Goal: Check status: Check status

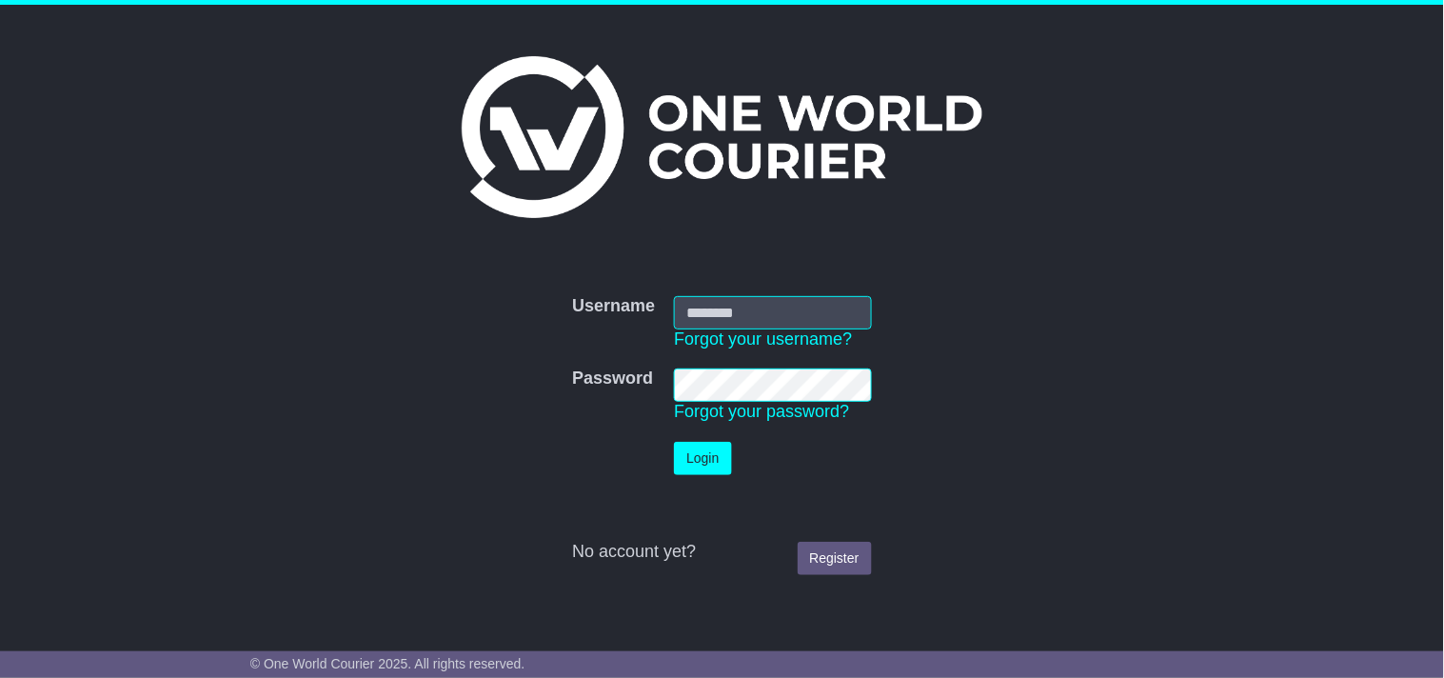
type input "**********"
click at [692, 458] on button "Login" at bounding box center [702, 458] width 57 height 33
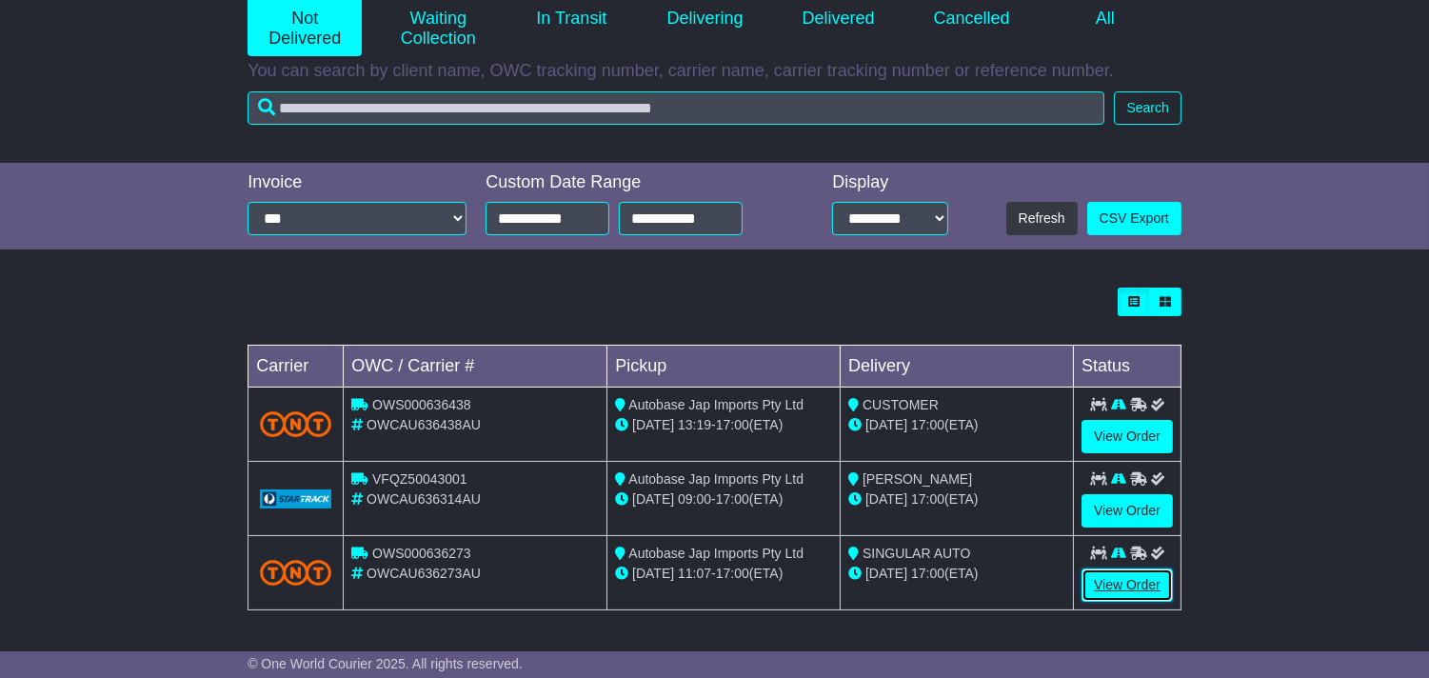
click at [1135, 582] on link "View Order" at bounding box center [1126, 584] width 91 height 33
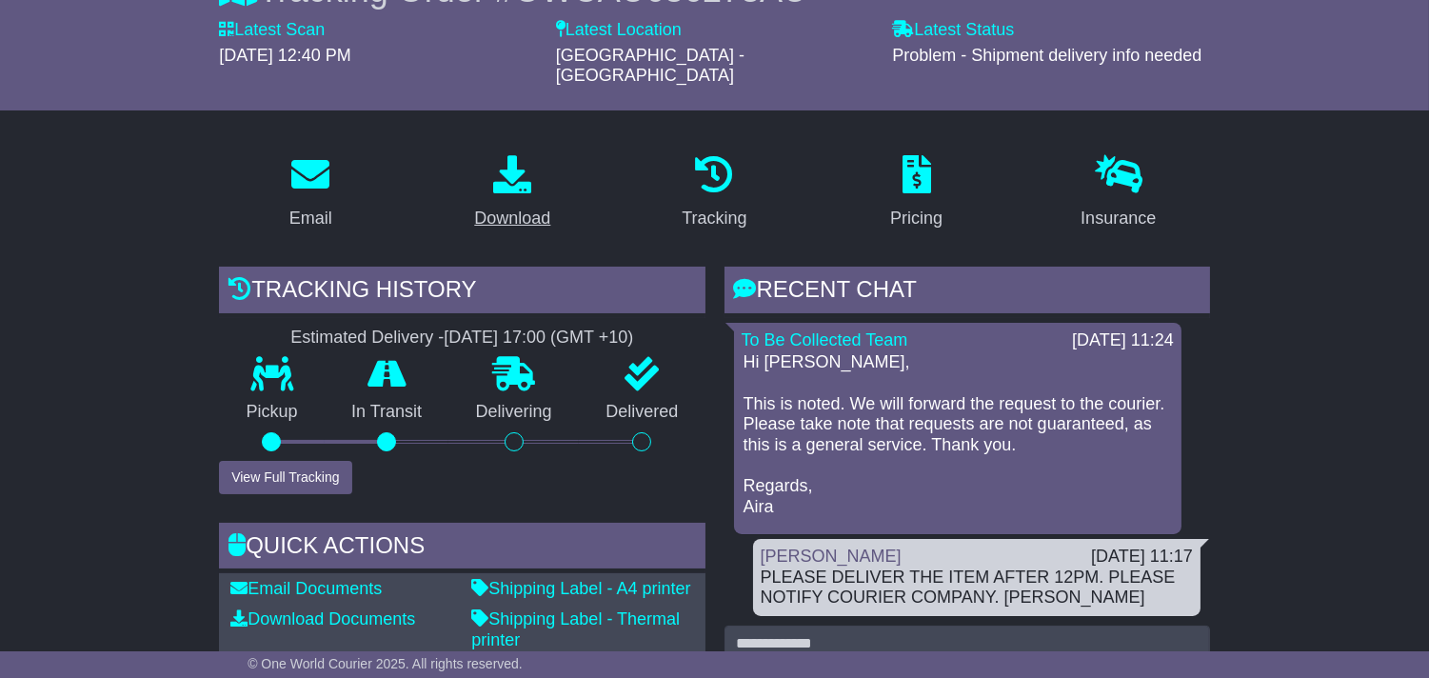
scroll to position [211, 0]
